Goal: Information Seeking & Learning: Check status

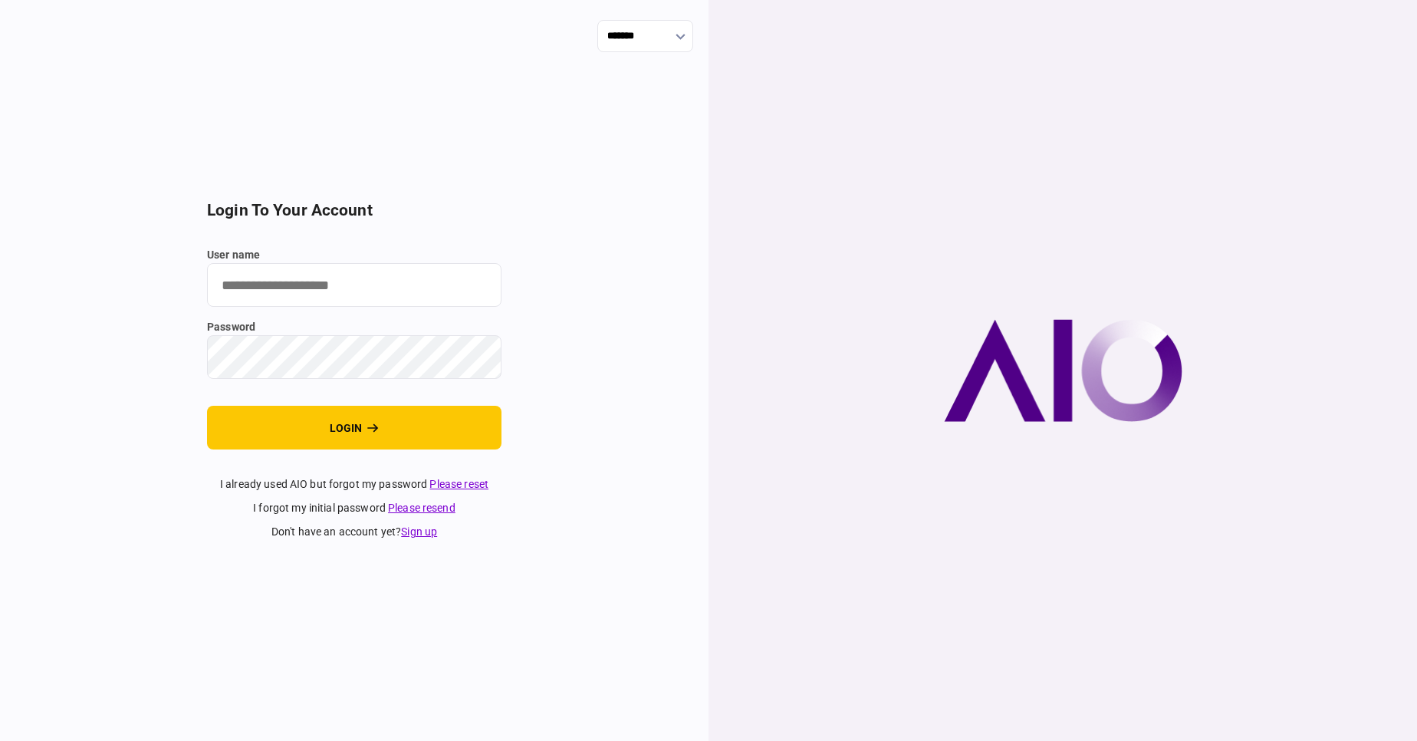
click at [286, 295] on input "user name" at bounding box center [354, 285] width 294 height 44
type input "****"
click at [207, 406] on button "login" at bounding box center [354, 428] width 294 height 44
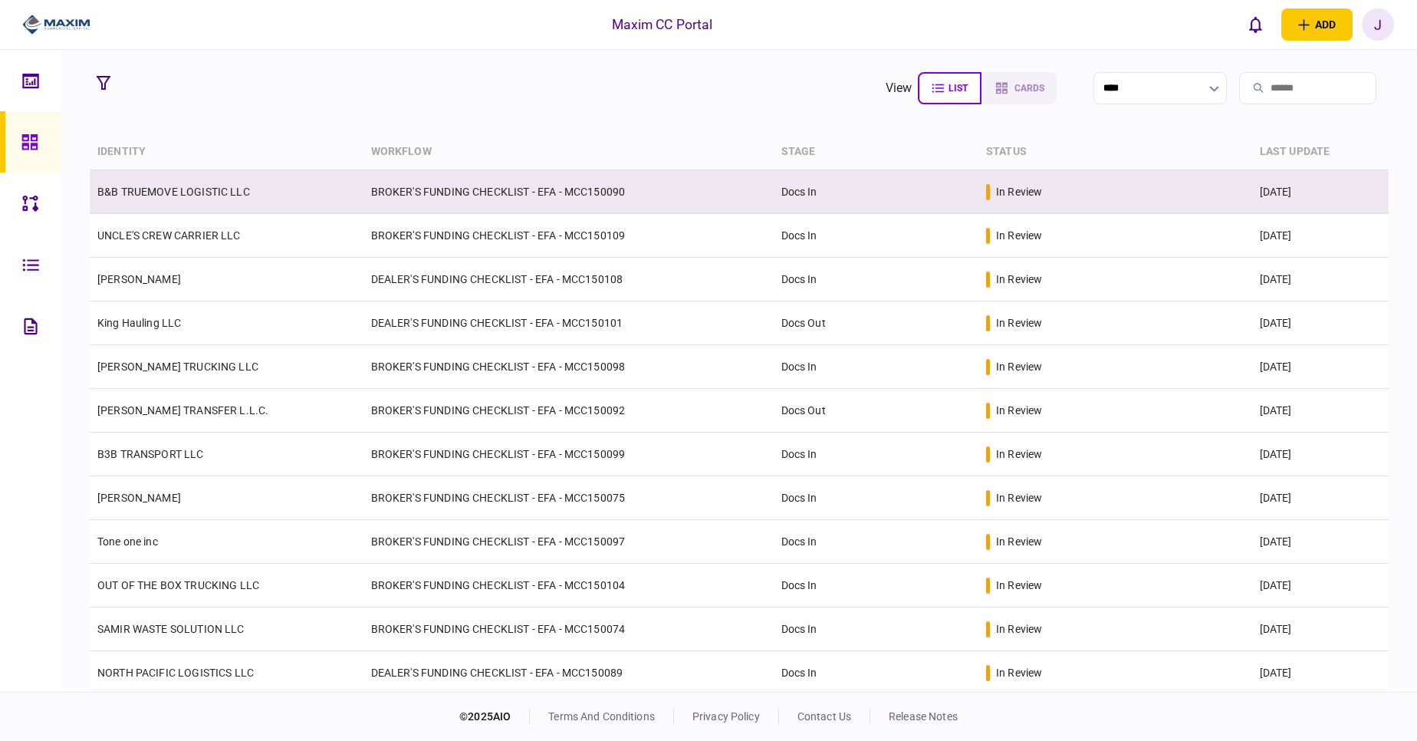
click at [135, 180] on td "B&B TRUEMOVE LOGISTIC LLC" at bounding box center [227, 192] width 274 height 44
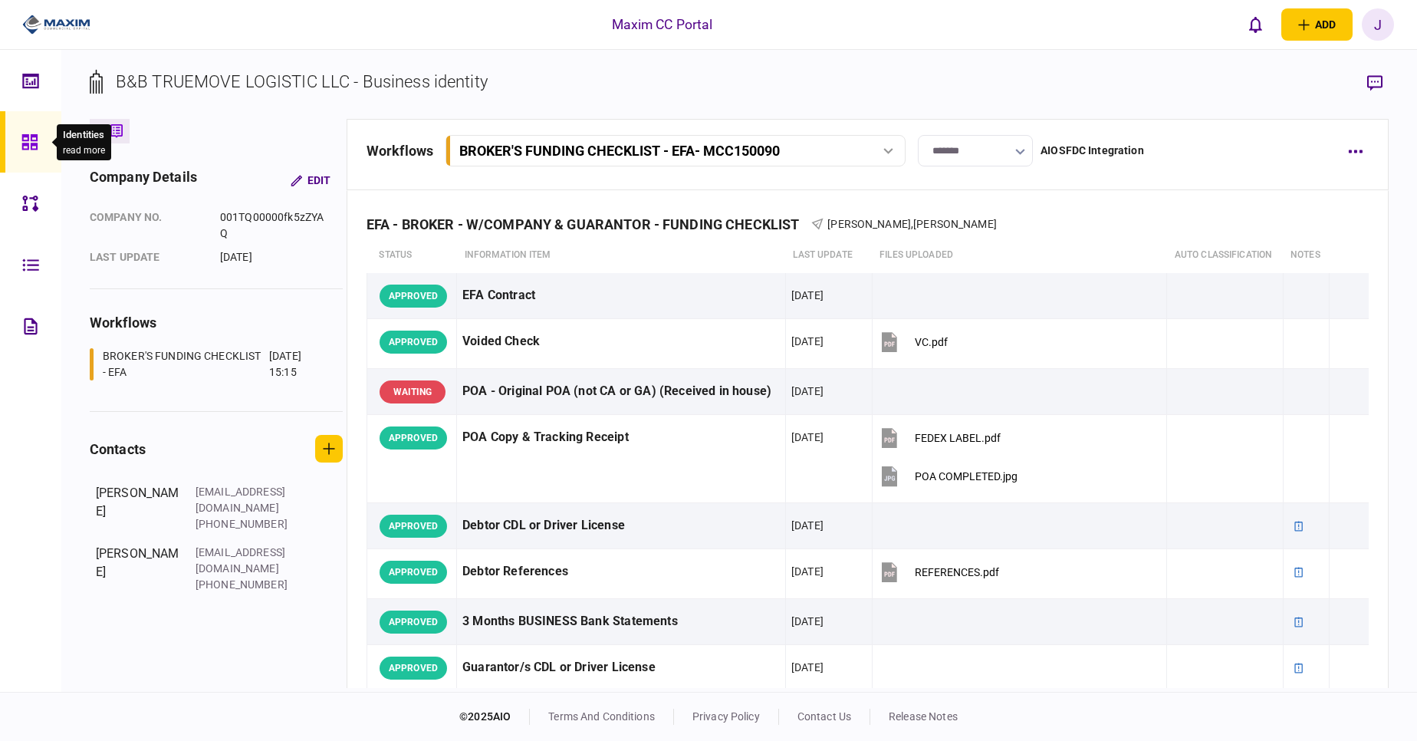
click at [32, 147] on icon at bounding box center [29, 142] width 17 height 18
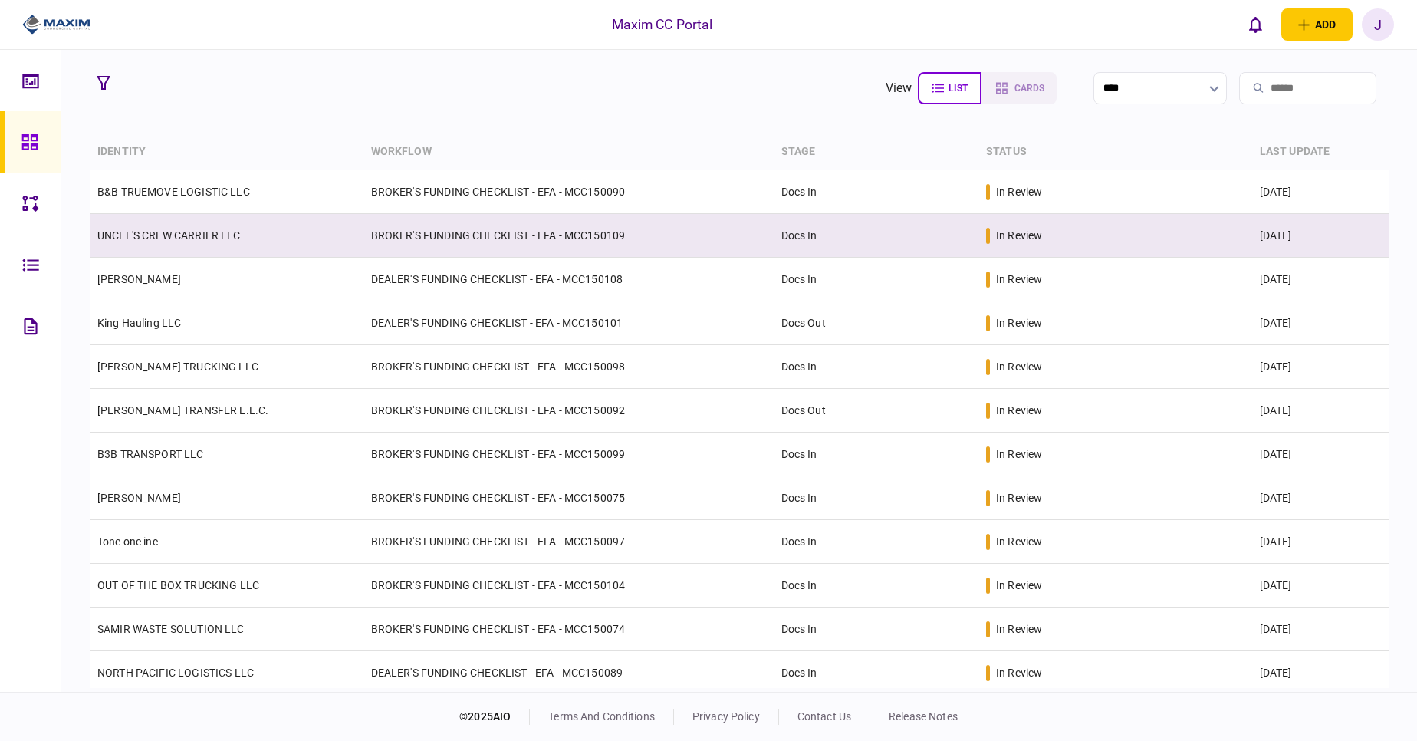
click at [169, 230] on link "UNCLE'S CREW CARRIER LLC" at bounding box center [168, 235] width 143 height 12
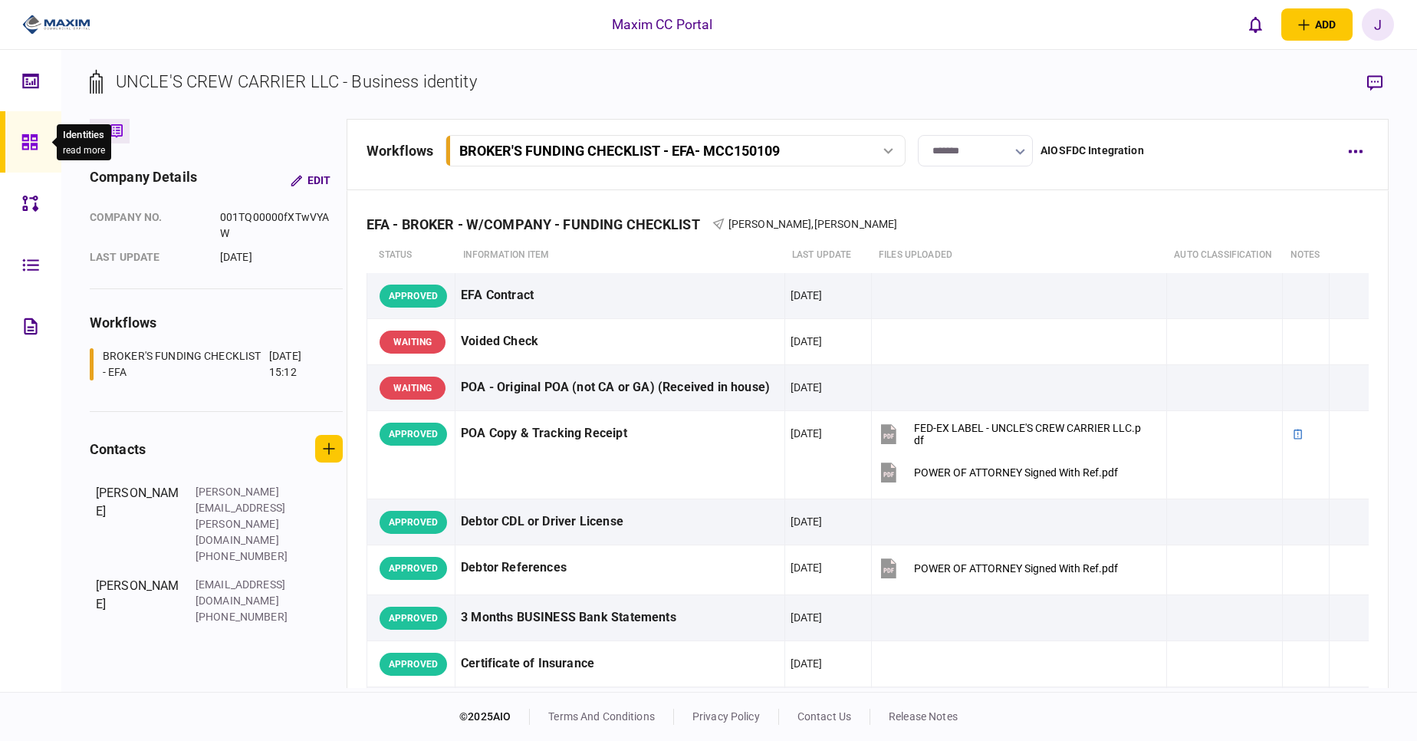
click at [34, 145] on icon at bounding box center [28, 141] width 15 height 15
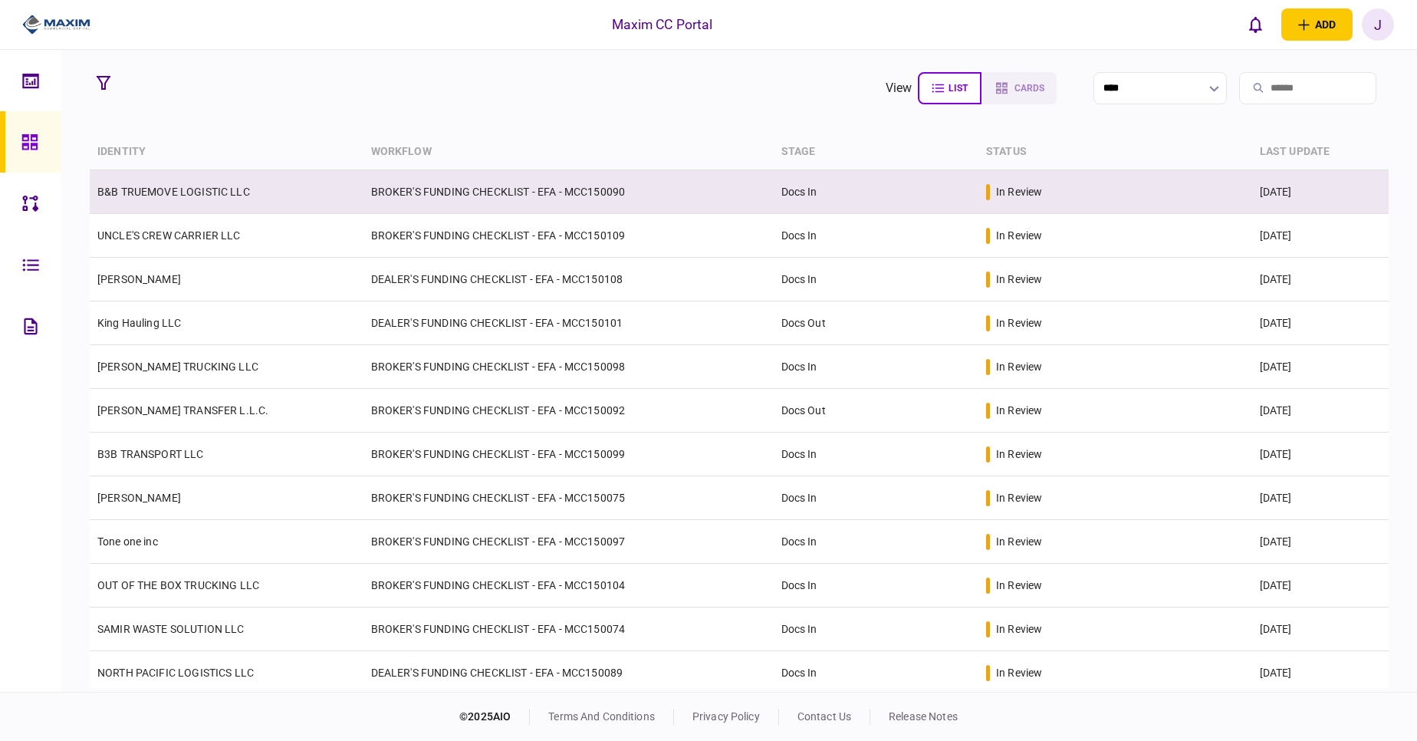
click at [192, 194] on link "B&B TRUEMOVE LOGISTIC LLC" at bounding box center [173, 192] width 153 height 12
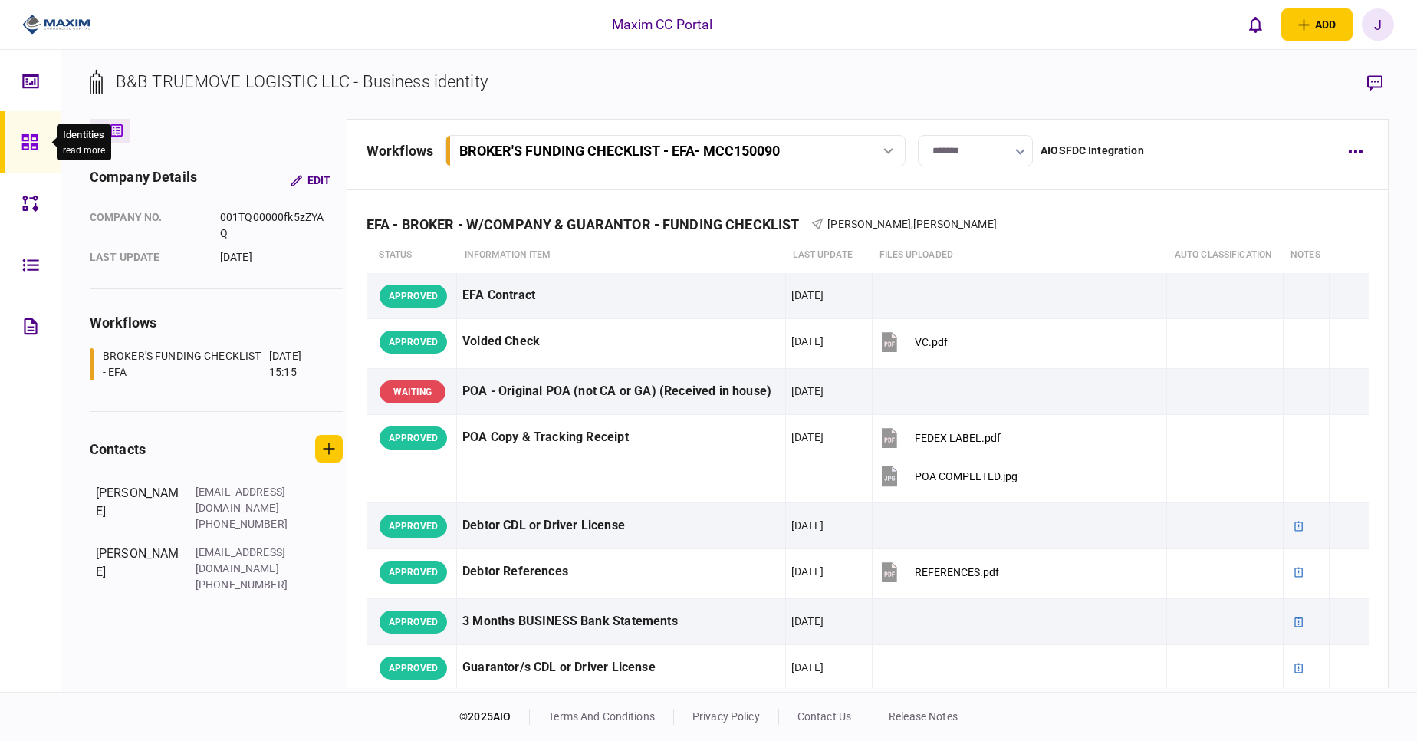
click at [25, 148] on icon at bounding box center [28, 141] width 15 height 15
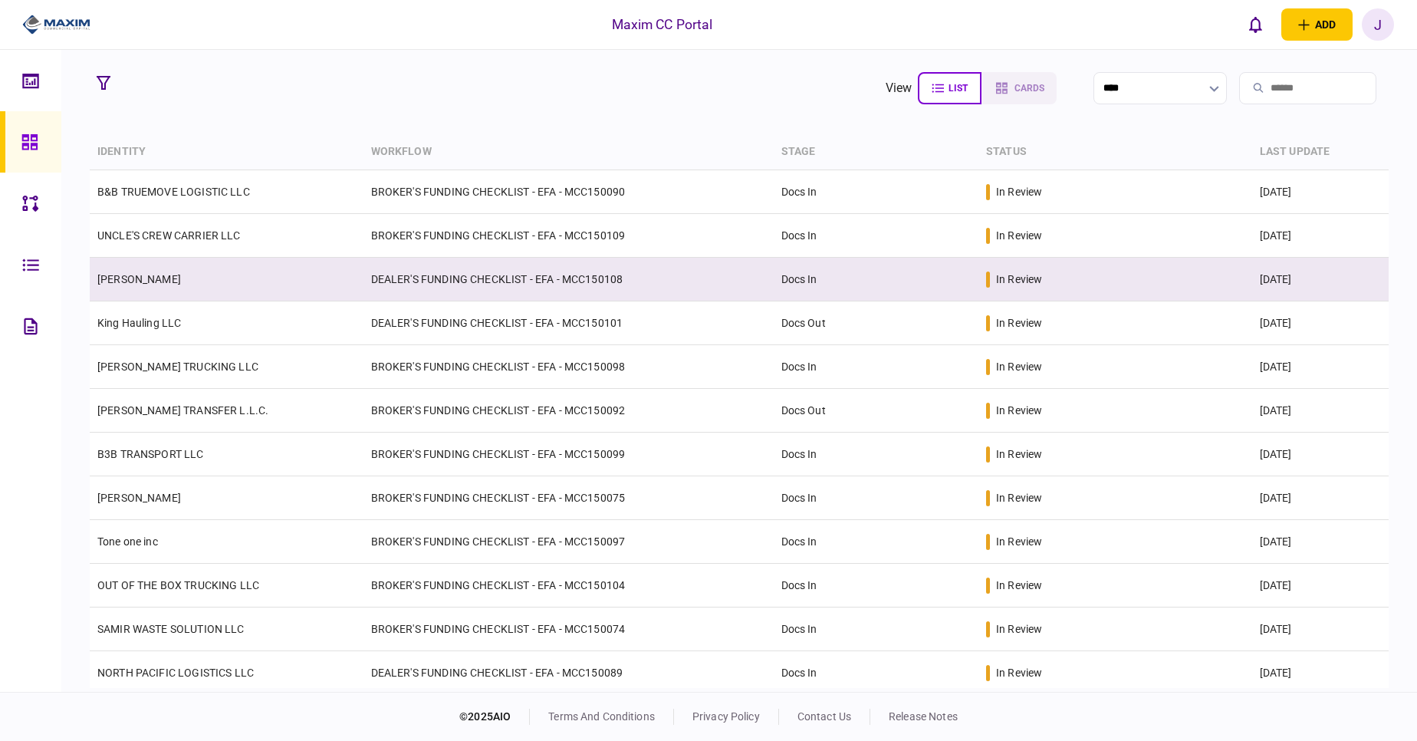
click at [181, 283] on link "[PERSON_NAME]" at bounding box center [139, 279] width 84 height 12
